Goal: Ask a question

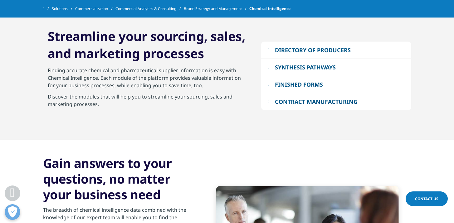
scroll to position [936, 0]
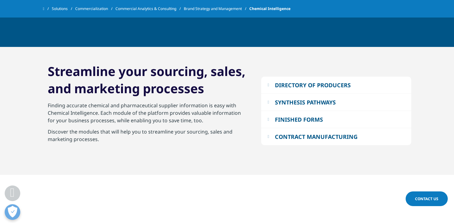
click at [269, 83] on em at bounding box center [269, 85] width 2 height 4
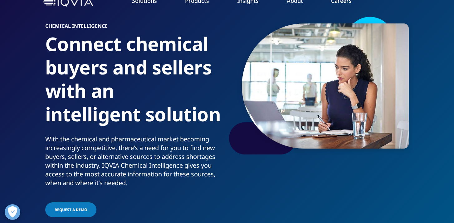
scroll to position [0, 0]
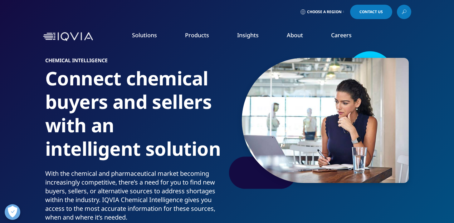
click at [378, 12] on span "Contact Us" at bounding box center [371, 12] width 23 height 4
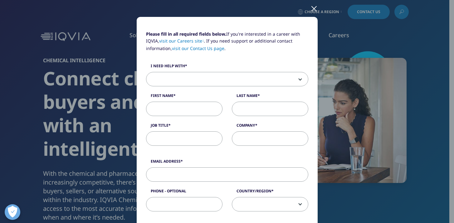
scroll to position [48, 0]
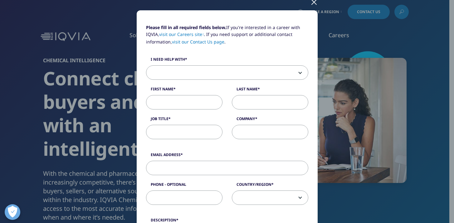
click at [295, 73] on span at bounding box center [227, 73] width 162 height 14
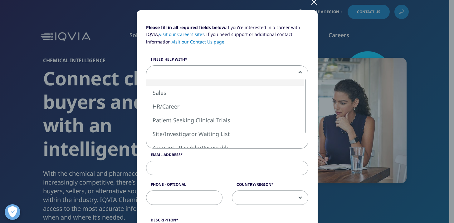
click at [433, 108] on div "Please fill in all required fields below. If you're interested in a career with…" at bounding box center [227, 111] width 454 height 223
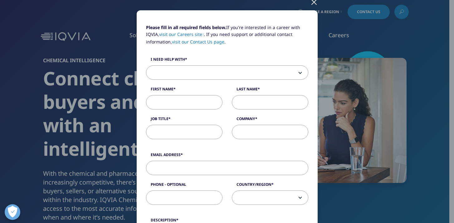
click at [429, 109] on div "Please fill in all required fields below. If you're interested in a career with…" at bounding box center [227, 111] width 454 height 223
click at [313, 3] on div at bounding box center [314, 1] width 7 height 17
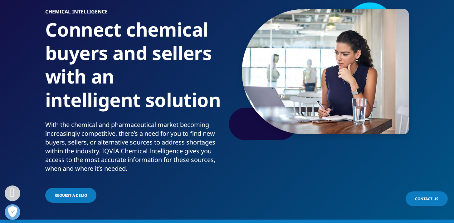
scroll to position [0, 0]
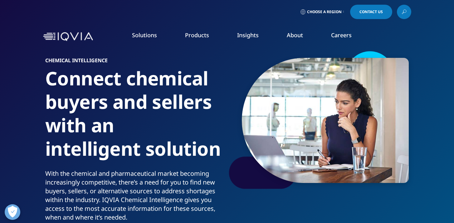
click at [366, 17] on link "Contact Us" at bounding box center [371, 12] width 42 height 14
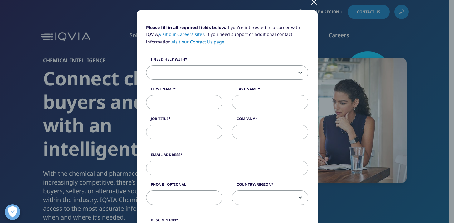
click at [273, 73] on span at bounding box center [227, 73] width 162 height 14
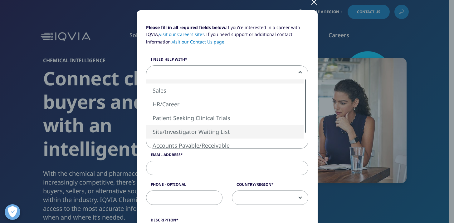
click at [304, 51] on div "Please fill in all required fields below. If you're interested in a career with…" at bounding box center [227, 208] width 162 height 369
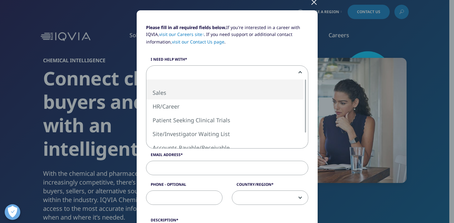
select select "Sales"
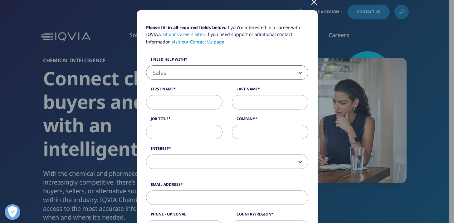
click at [292, 163] on span at bounding box center [227, 162] width 162 height 14
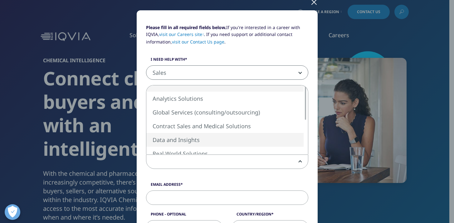
select select "Data and Insights"
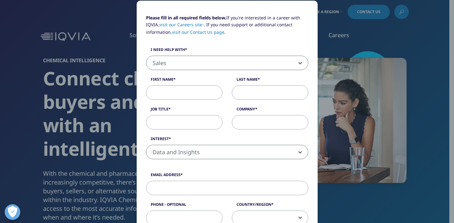
scroll to position [59, 0]
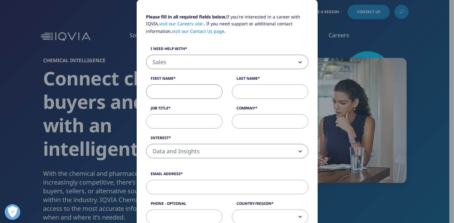
click at [178, 94] on input "First Name" at bounding box center [184, 91] width 76 height 14
type input "z"
type input "[PERSON_NAME]"
click at [251, 90] on input "Last Name" at bounding box center [270, 91] width 76 height 14
type input "Pryce"
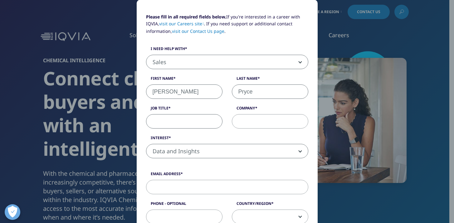
click at [190, 124] on input "Job Title" at bounding box center [184, 121] width 76 height 14
type input "Commercial Director"
click at [241, 121] on input "Company" at bounding box center [270, 121] width 76 height 14
click at [217, 184] on input "Email Address" at bounding box center [227, 187] width 162 height 14
click at [293, 119] on input "Millstone Durbax" at bounding box center [270, 121] width 76 height 14
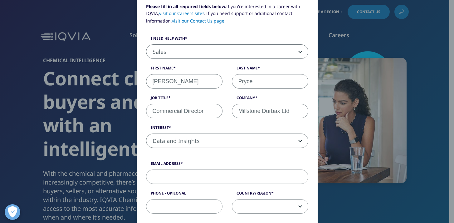
scroll to position [70, 0]
type input "Millstone Durbax Ltd"
click at [202, 174] on input "Email Address" at bounding box center [227, 176] width 162 height 14
click at [289, 161] on label "Email Address" at bounding box center [227, 164] width 162 height 9
click at [289, 169] on input "Email Address" at bounding box center [227, 176] width 162 height 14
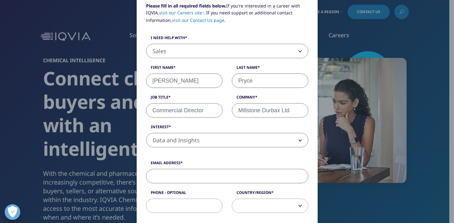
click at [214, 181] on input "Email Address" at bounding box center [227, 176] width 162 height 14
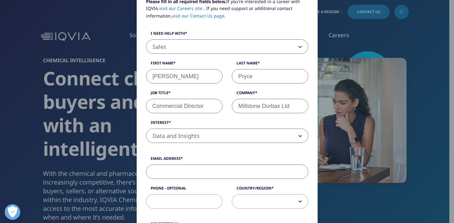
scroll to position [79, 0]
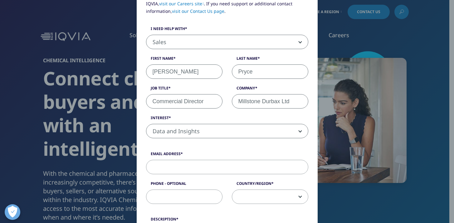
click at [261, 157] on label "Email Address" at bounding box center [227, 155] width 162 height 9
click at [261, 160] on input "Email Address" at bounding box center [227, 167] width 162 height 14
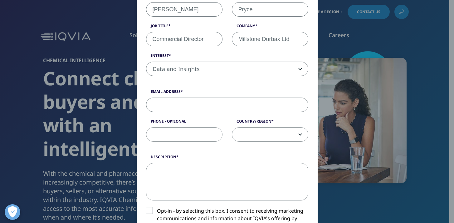
scroll to position [136, 0]
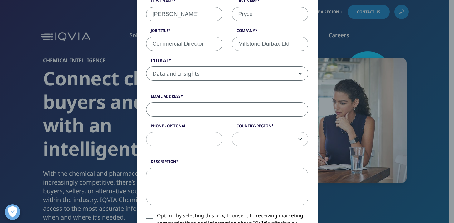
type input "e"
type input "[EMAIL_ADDRESS][DOMAIN_NAME]"
click at [278, 140] on span at bounding box center [270, 139] width 76 height 14
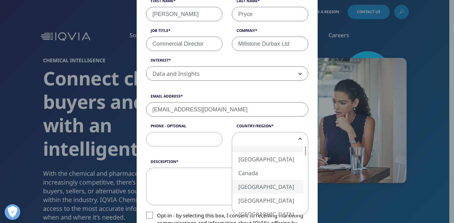
select select "[GEOGRAPHIC_DATA]"
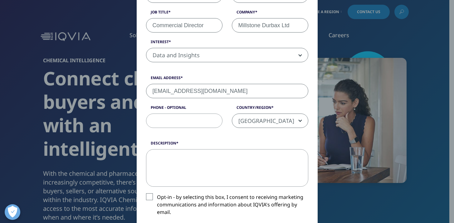
scroll to position [199, 0]
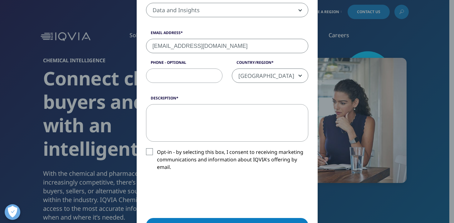
click at [219, 104] on textarea "Description" at bounding box center [227, 122] width 162 height 37
click at [206, 111] on textarea "I am interested in Directory of World Chemical Producers" at bounding box center [227, 122] width 162 height 37
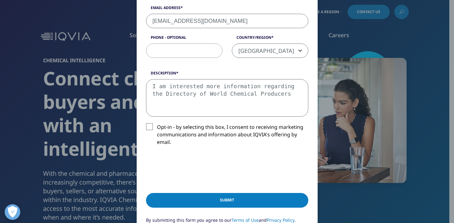
scroll to position [245, 0]
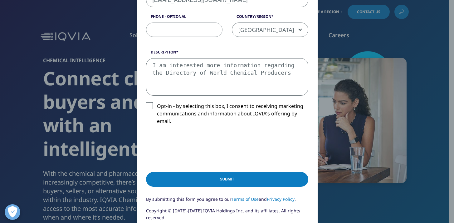
type textarea "I am interested more information regarding the Directory of World Chemical Prod…"
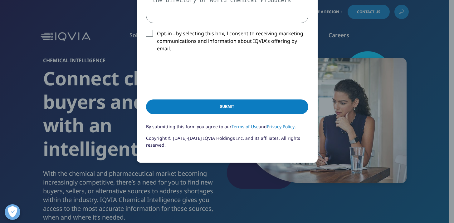
scroll to position [326, 0]
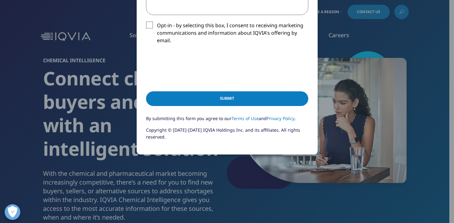
click at [252, 102] on input "Submit" at bounding box center [227, 98] width 162 height 15
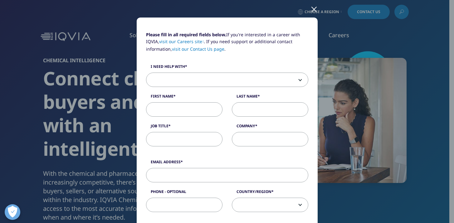
scroll to position [0, 0]
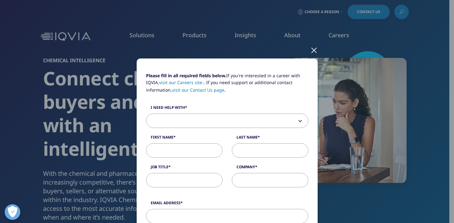
click at [312, 52] on div at bounding box center [314, 49] width 7 height 17
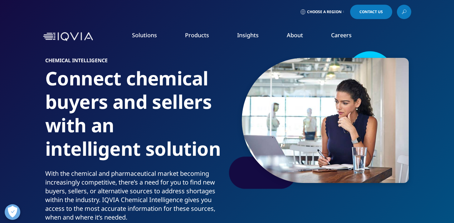
click at [373, 11] on span "Contact Us" at bounding box center [371, 12] width 23 height 4
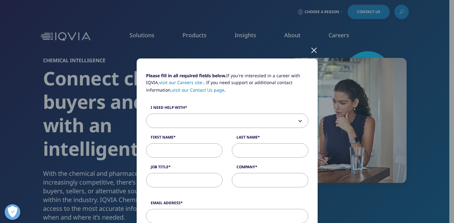
click at [199, 87] on link "visit our Contact Us page" at bounding box center [198, 90] width 52 height 6
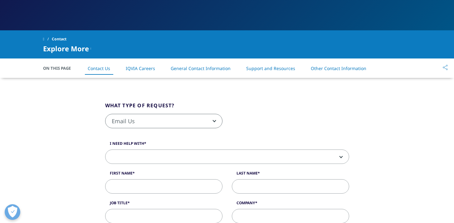
scroll to position [122, 0]
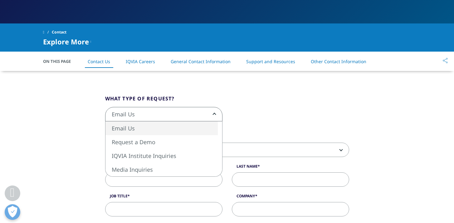
click at [196, 113] on span "Email Us" at bounding box center [164, 114] width 117 height 14
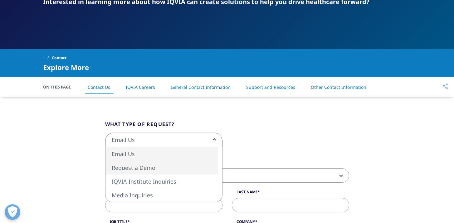
scroll to position [34, 0]
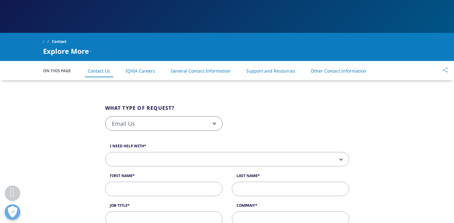
scroll to position [116, 0]
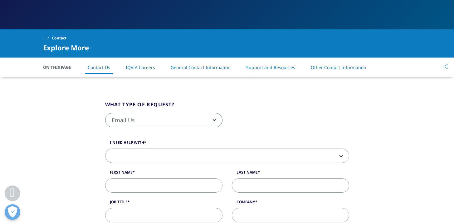
click at [193, 121] on span "Email Us" at bounding box center [164, 120] width 117 height 14
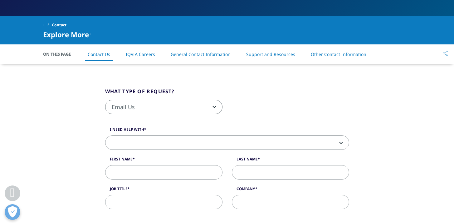
scroll to position [130, 0]
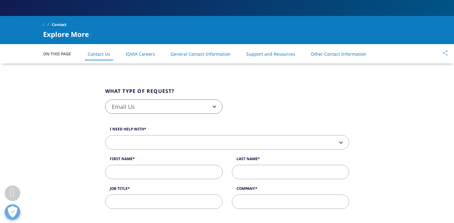
click at [219, 132] on label "I need help with" at bounding box center [227, 130] width 244 height 9
click at [106, 135] on select "Sales HR/Career Patient Seeking Clinical Trials Site/Investigator Waiting List …" at bounding box center [105, 135] width 0 height 0
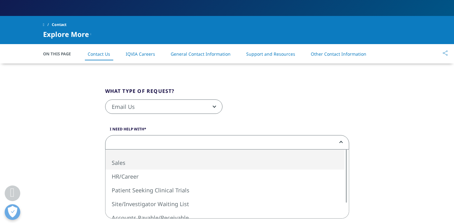
select select "Sales"
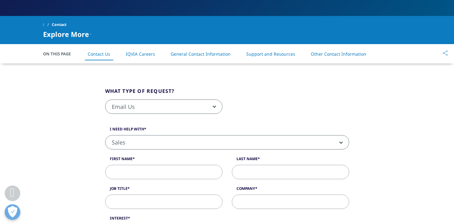
click at [186, 175] on input "First Name" at bounding box center [163, 172] width 117 height 14
type input "[PERSON_NAME]"
type input "Pryce"
type input "Millstone Durbax Ltd"
type input "07557194818"
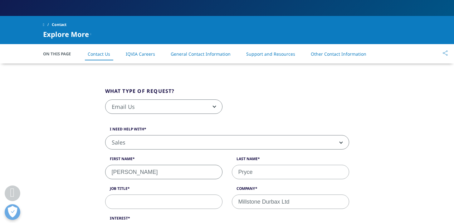
select select "[GEOGRAPHIC_DATA]"
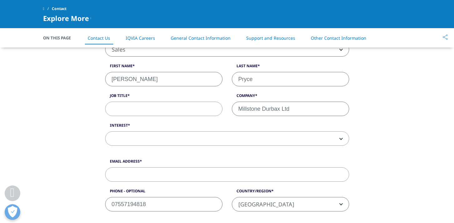
scroll to position [175, 0]
click at [156, 111] on input "Job Title" at bounding box center [163, 109] width 117 height 14
type input "Commercial Director"
click at [332, 139] on span at bounding box center [228, 139] width 244 height 14
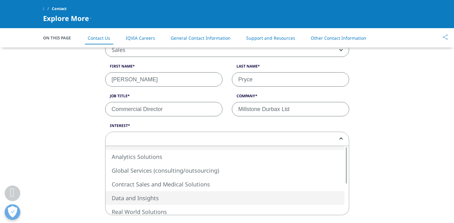
select select "Data and Insights"
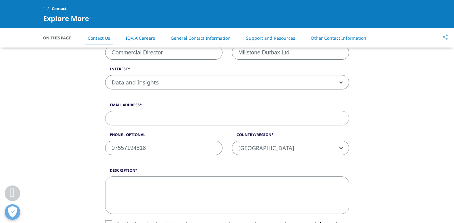
scroll to position [242, 0]
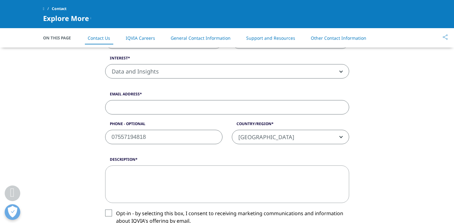
click at [294, 105] on input "Email Address" at bounding box center [227, 107] width 244 height 14
type input "[EMAIL_ADDRESS][DOMAIN_NAME]"
click at [194, 169] on textarea "Description" at bounding box center [227, 183] width 244 height 37
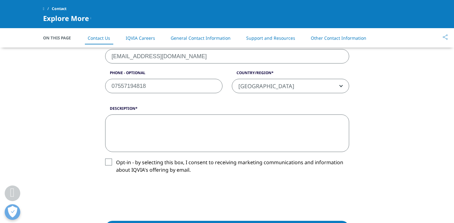
scroll to position [293, 0]
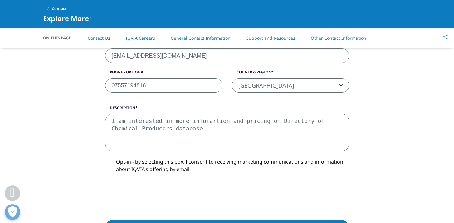
click at [230, 121] on textarea "I am interested in more infomartion and pricing on Directory of Chemical Produc…" at bounding box center [227, 132] width 244 height 37
click at [221, 130] on textarea "I am interested in more information and pricing on Directory of Chemical Produc…" at bounding box center [227, 132] width 244 height 37
type textarea "I am interested in more information and pricing on Directory of Chemical Produc…"
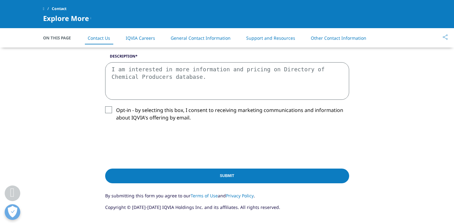
click at [242, 175] on input "Submit" at bounding box center [227, 175] width 244 height 15
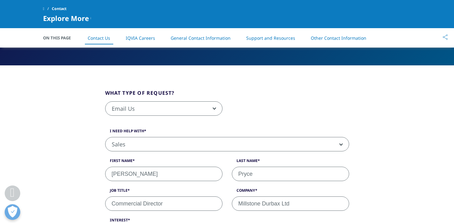
scroll to position [39, 0]
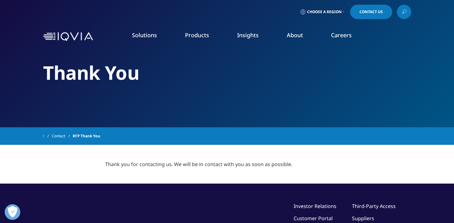
click at [77, 35] on img at bounding box center [68, 36] width 50 height 9
